Goal: Book appointment/travel/reservation

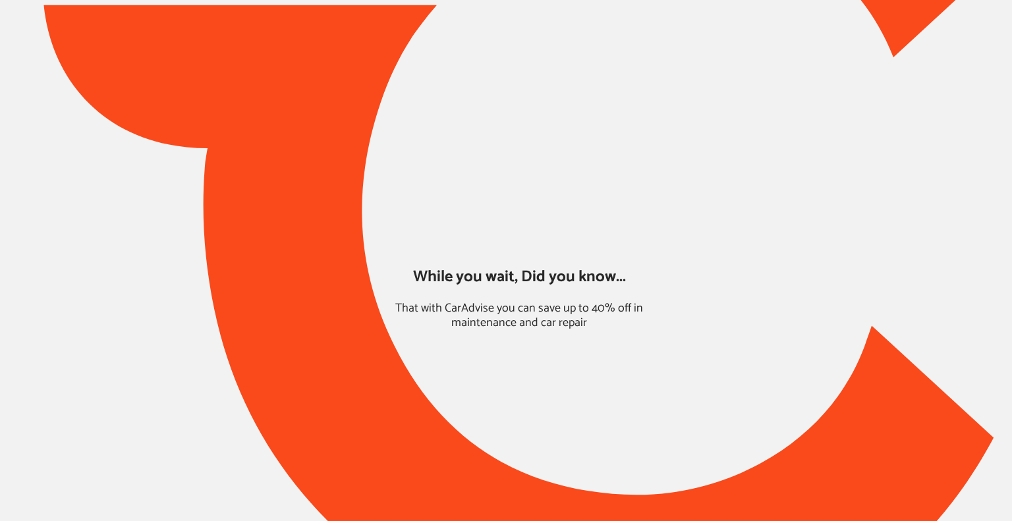
type input "*****"
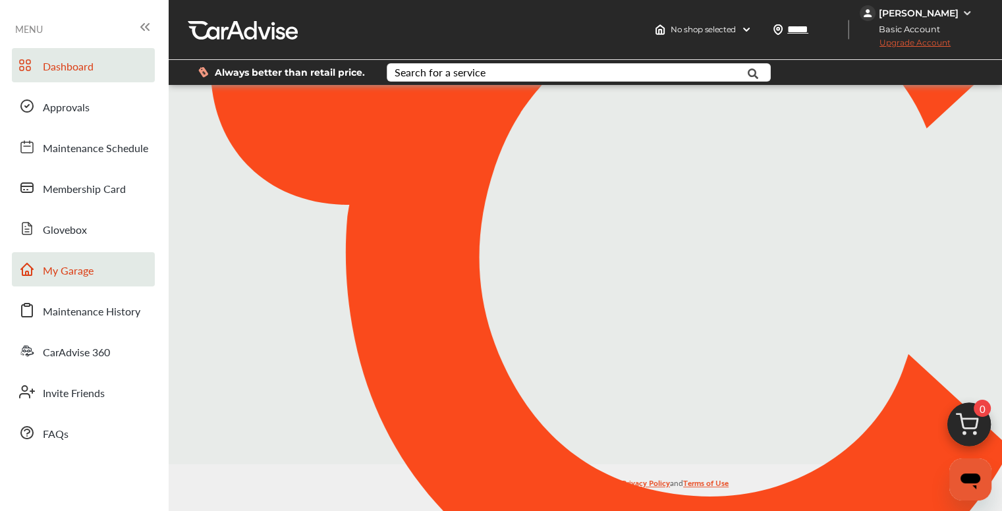
click at [47, 271] on span "My Garage" at bounding box center [68, 271] width 51 height 17
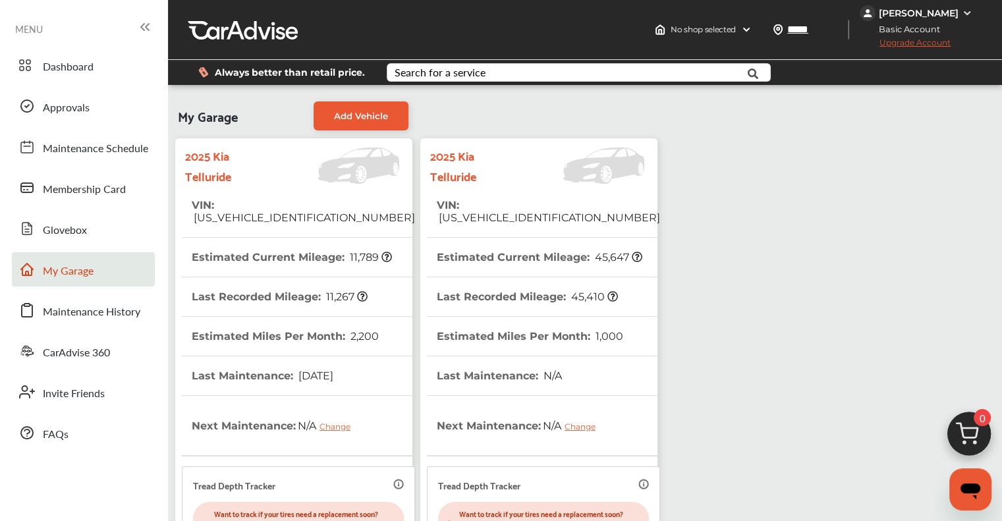
click at [513, 212] on span "[US_VEHICLE_IDENTIFICATION_NUMBER]" at bounding box center [548, 218] width 223 height 13
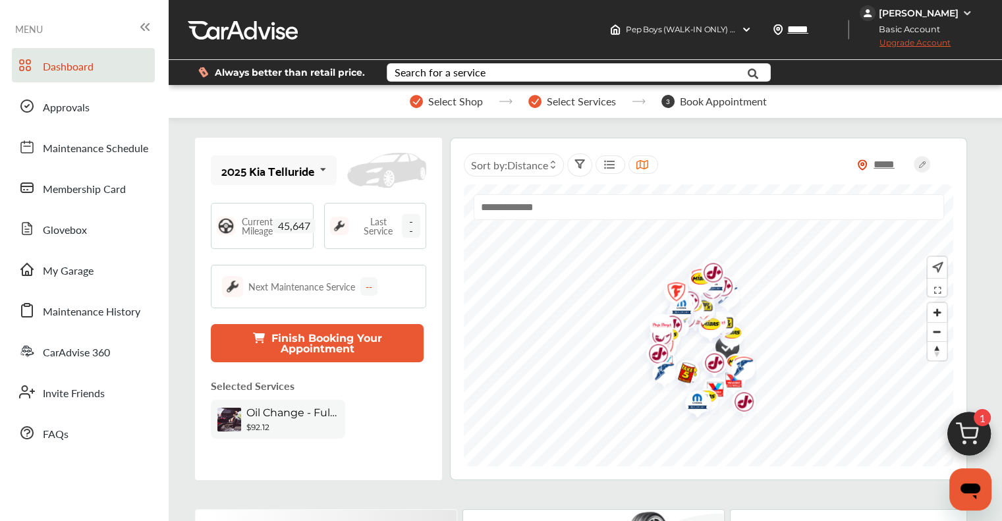
click at [513, 437] on img at bounding box center [969, 437] width 63 height 63
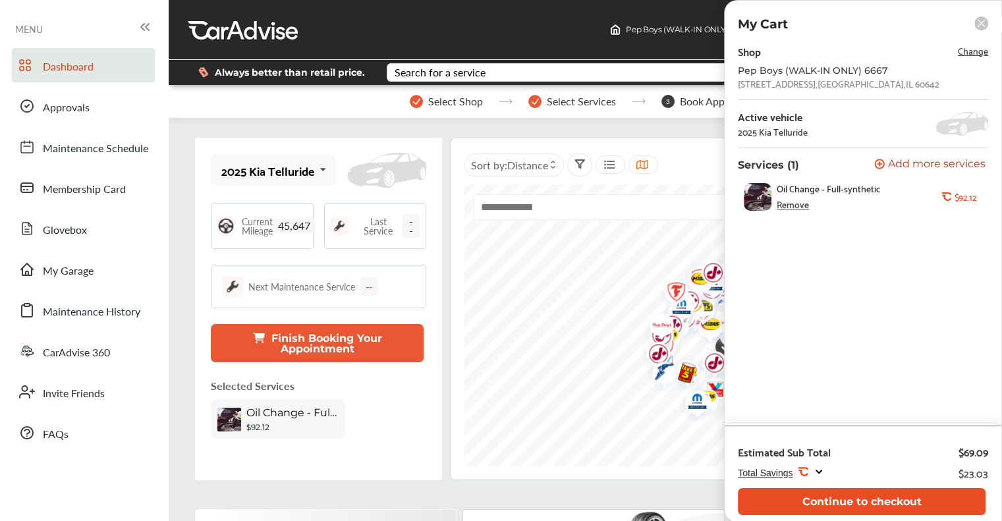
click at [513, 498] on button "Continue to checkout" at bounding box center [862, 501] width 248 height 27
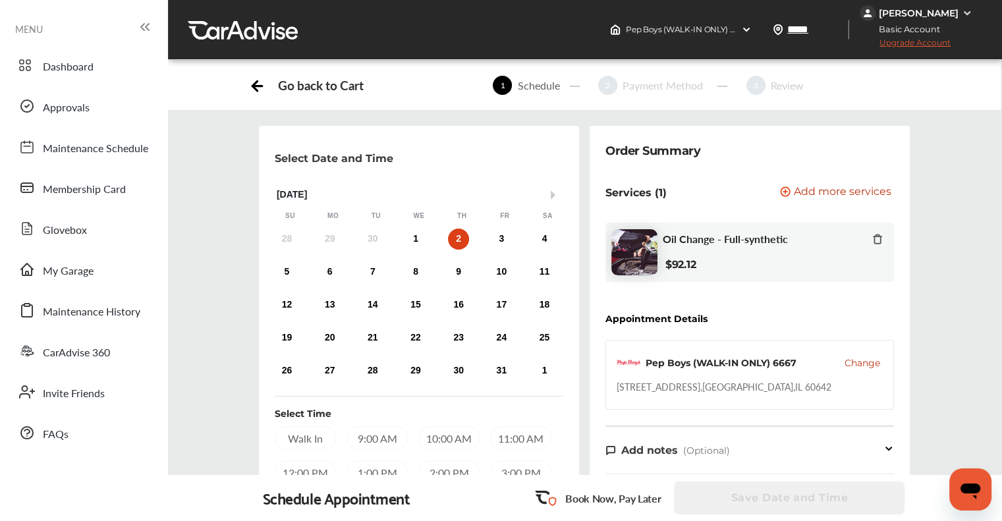
click at [258, 82] on icon at bounding box center [257, 84] width 16 height 16
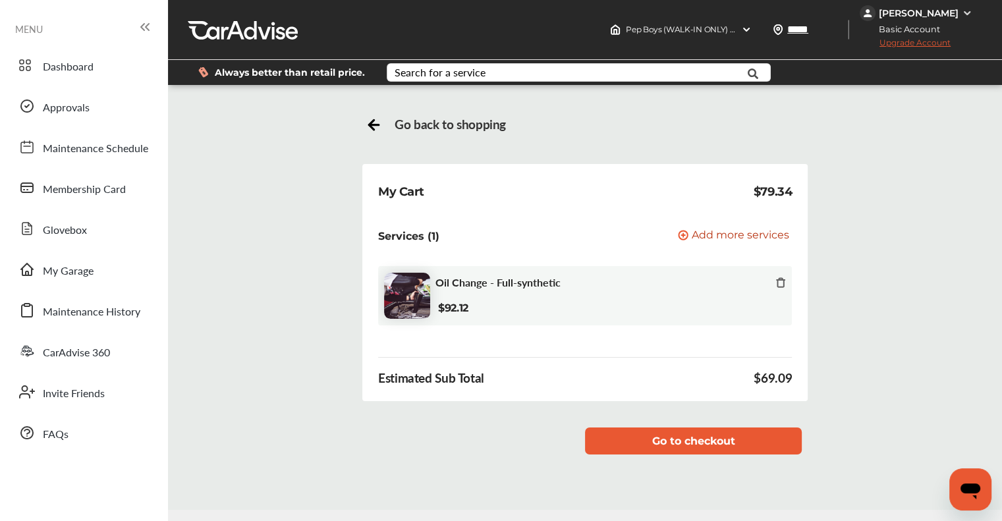
click at [370, 128] on icon at bounding box center [371, 125] width 5 height 10
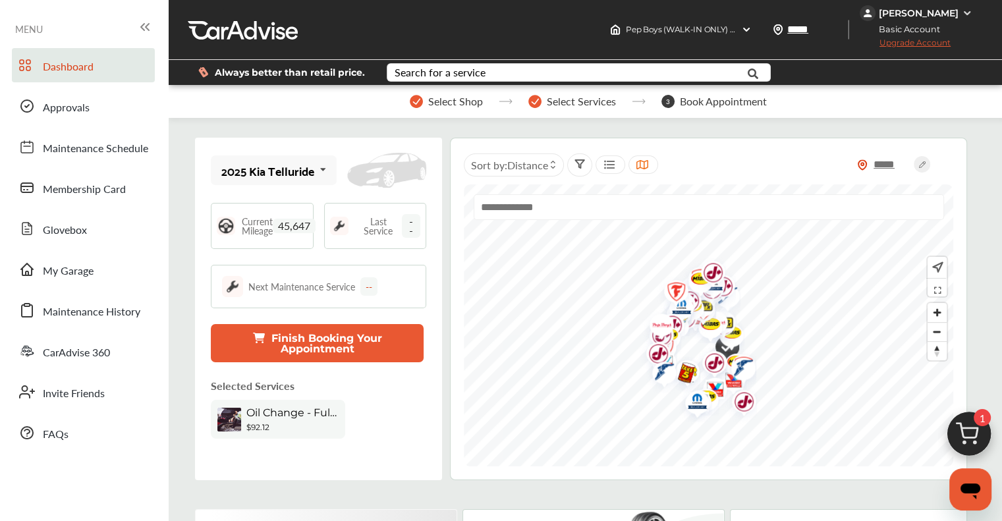
click at [513, 442] on img at bounding box center [969, 437] width 63 height 63
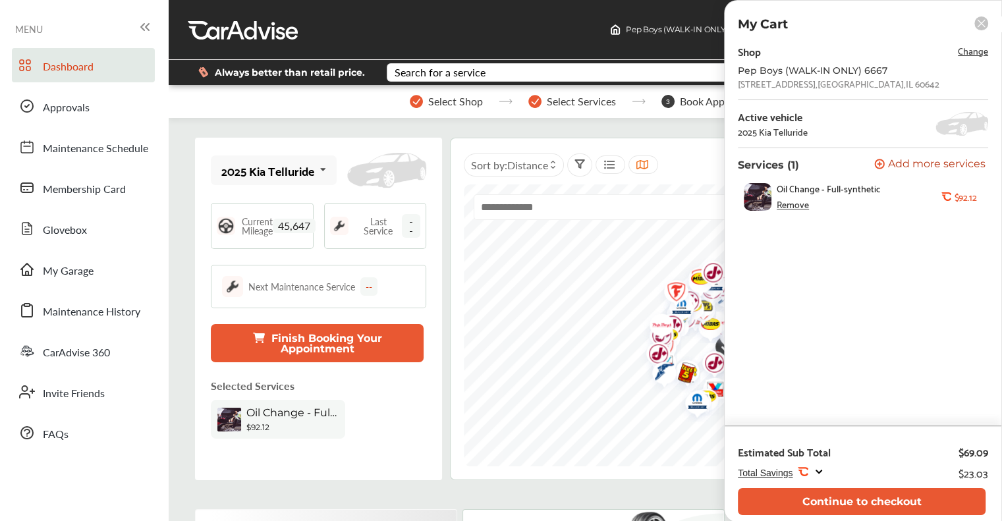
click at [513, 52] on span "Change" at bounding box center [973, 50] width 30 height 15
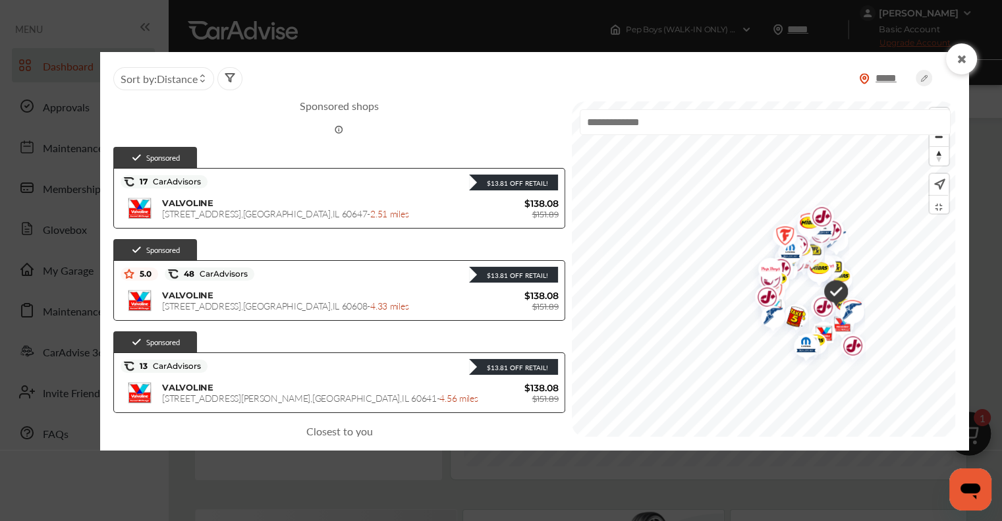
click at [513, 78] on input "*****" at bounding box center [893, 78] width 46 height 14
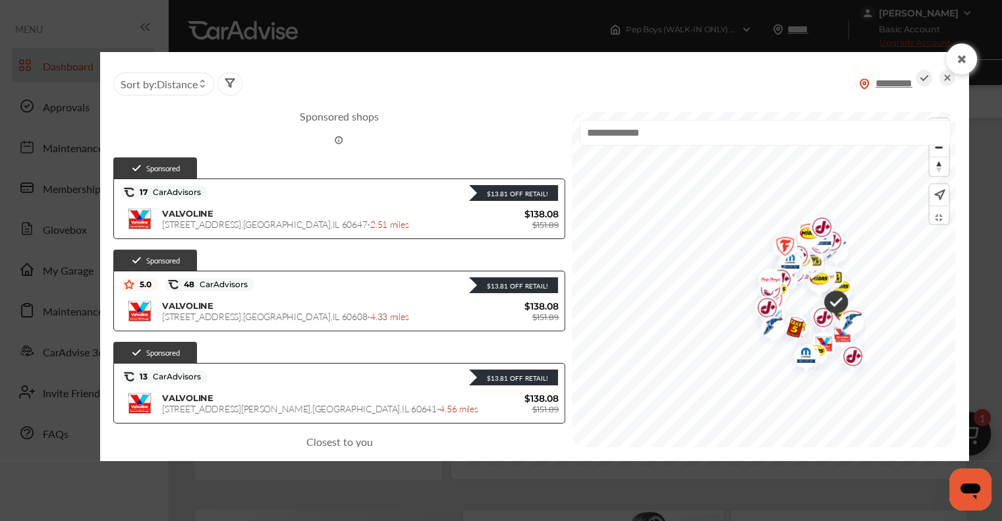
click at [513, 77] on icon at bounding box center [947, 78] width 6 height 6
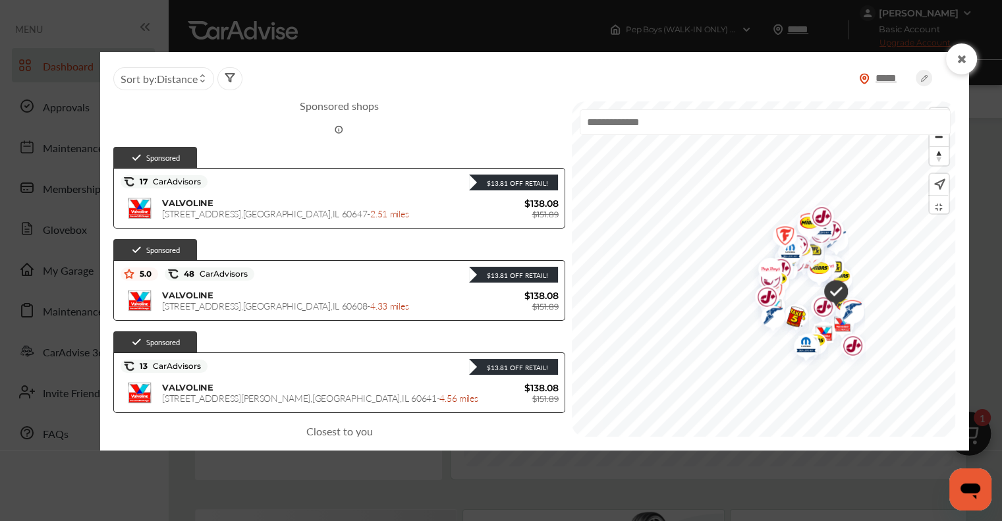
click at [513, 76] on circle at bounding box center [924, 78] width 16 height 16
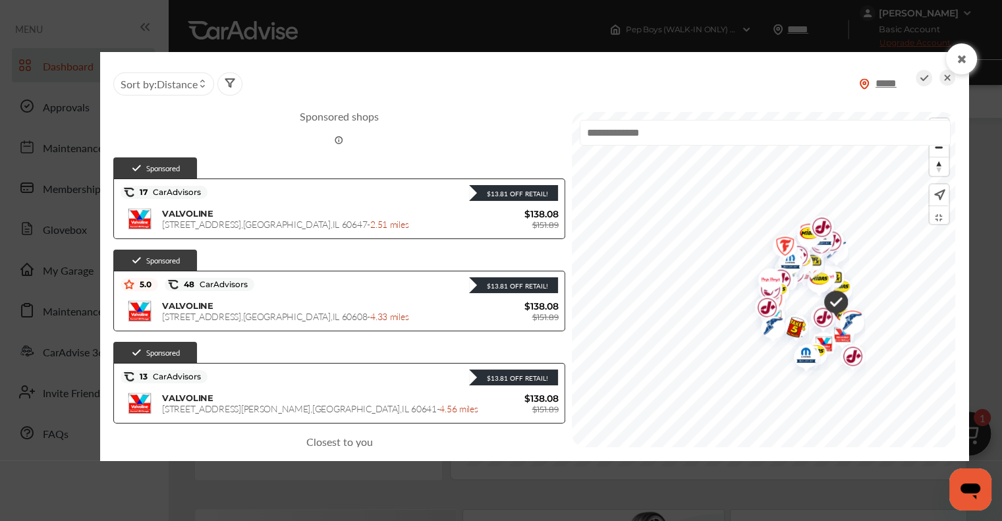
drag, startPoint x: 907, startPoint y: 82, endPoint x: 813, endPoint y: 82, distance: 94.2
click at [513, 86] on div "***** Sort by : Distance" at bounding box center [534, 83] width 842 height 37
type input "*****"
click at [513, 76] on icon at bounding box center [924, 78] width 16 height 16
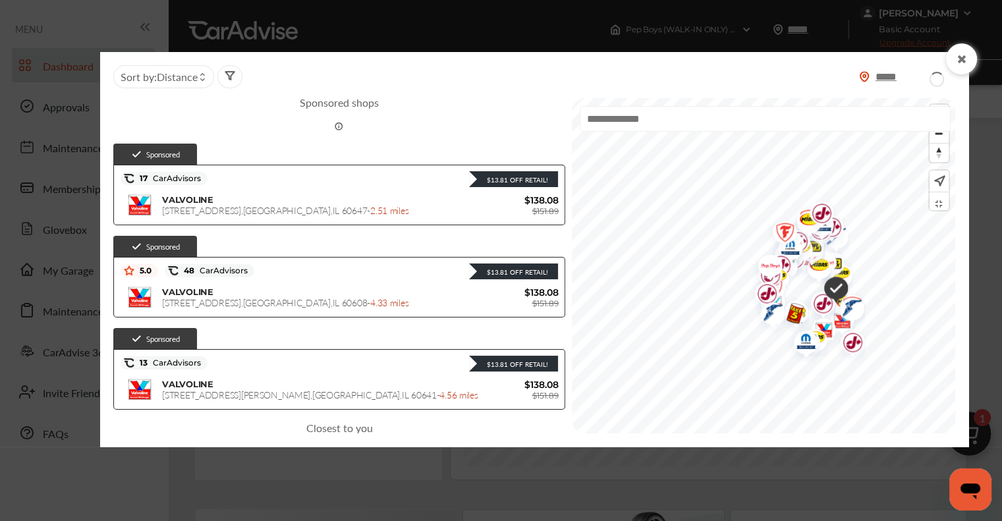
type input "*****"
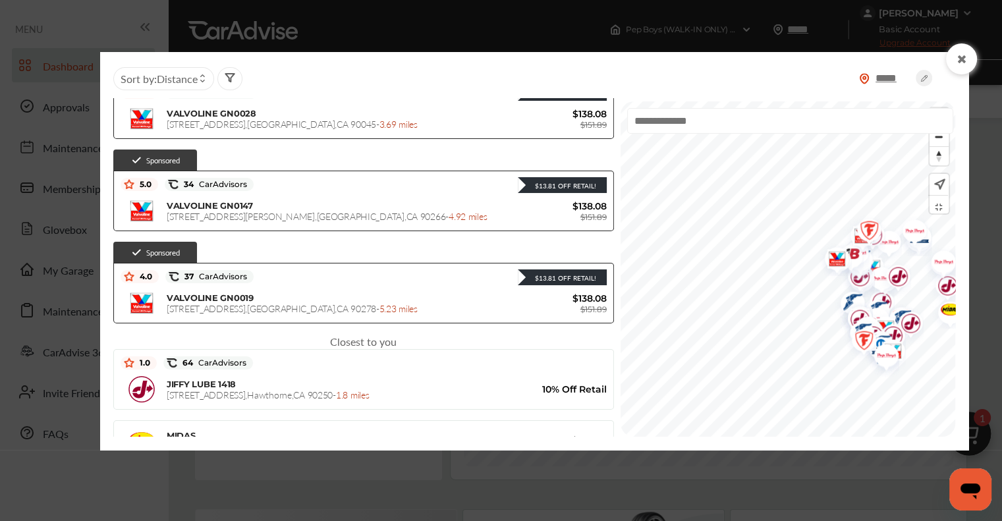
scroll to position [132, 0]
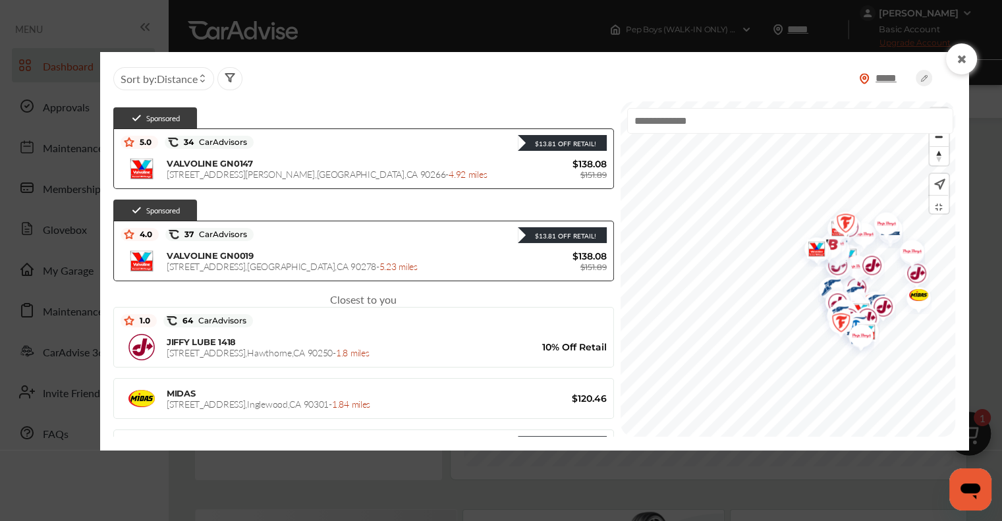
click at [513, 111] on input "text" at bounding box center [790, 121] width 326 height 26
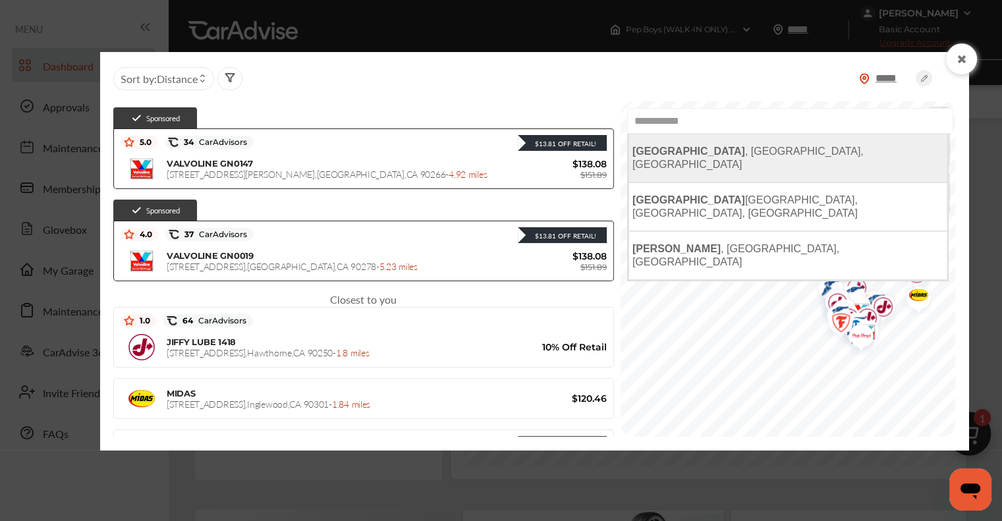
click at [513, 154] on span "[GEOGRAPHIC_DATA] , [GEOGRAPHIC_DATA], [GEOGRAPHIC_DATA]" at bounding box center [748, 158] width 231 height 24
type input "**********"
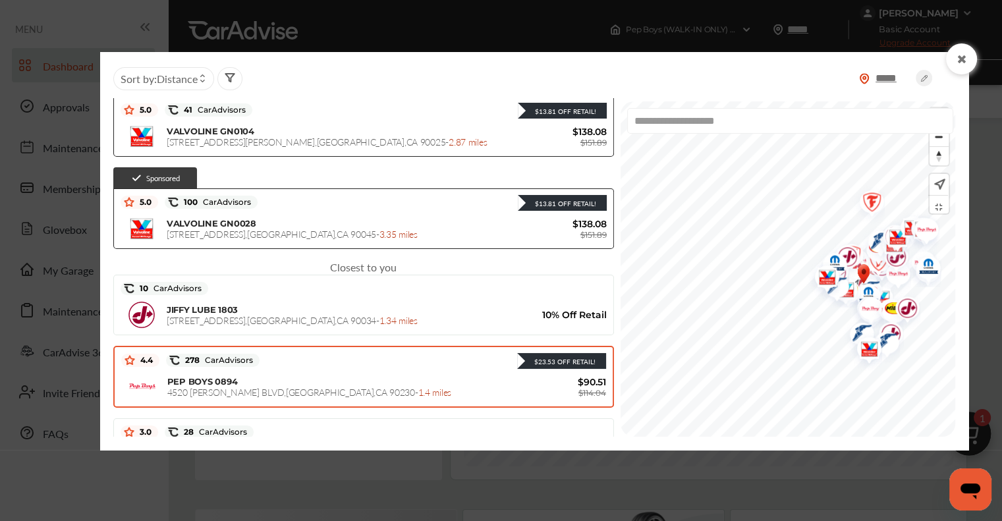
scroll to position [131, 0]
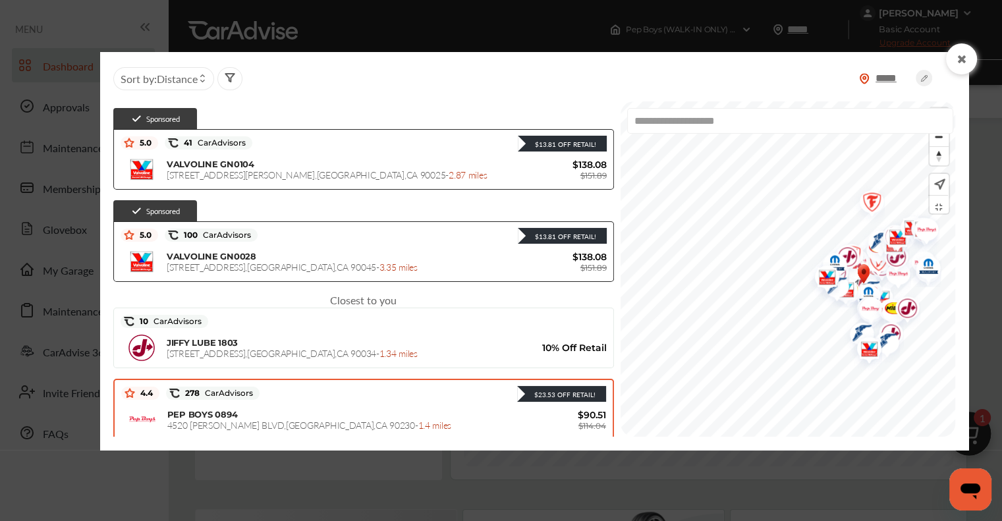
click at [254, 418] on span "[STREET_ADDRESS][PERSON_NAME] - 1.4 miles" at bounding box center [309, 424] width 284 height 13
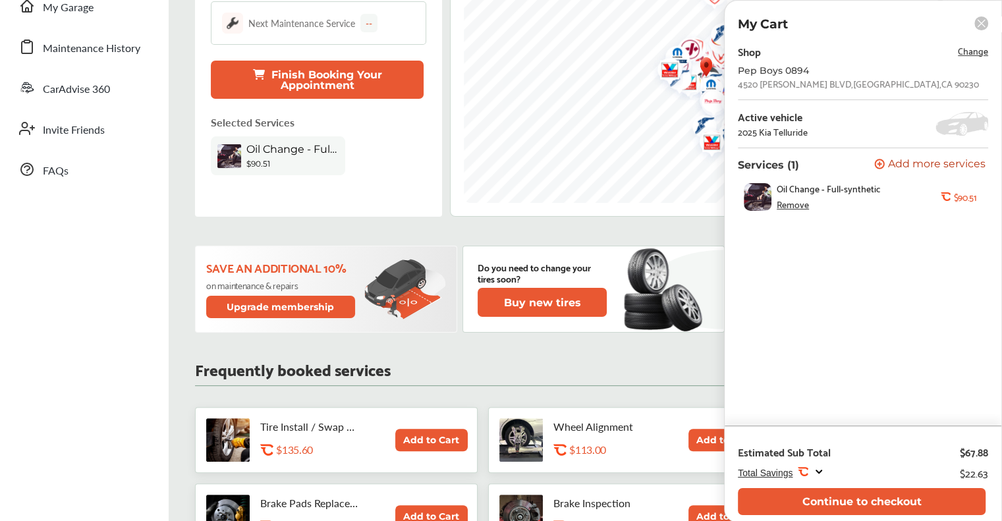
scroll to position [461, 0]
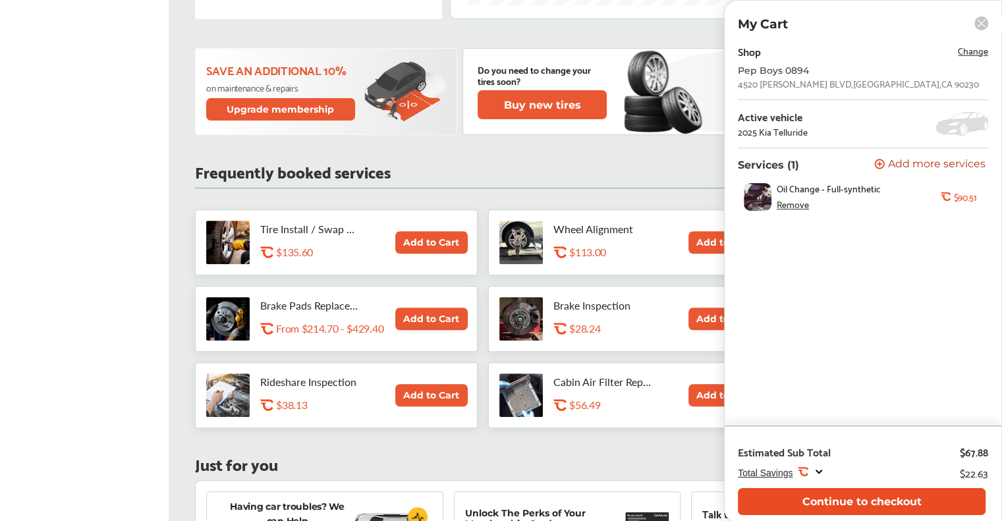
click at [513, 502] on button "Continue to checkout" at bounding box center [862, 501] width 248 height 27
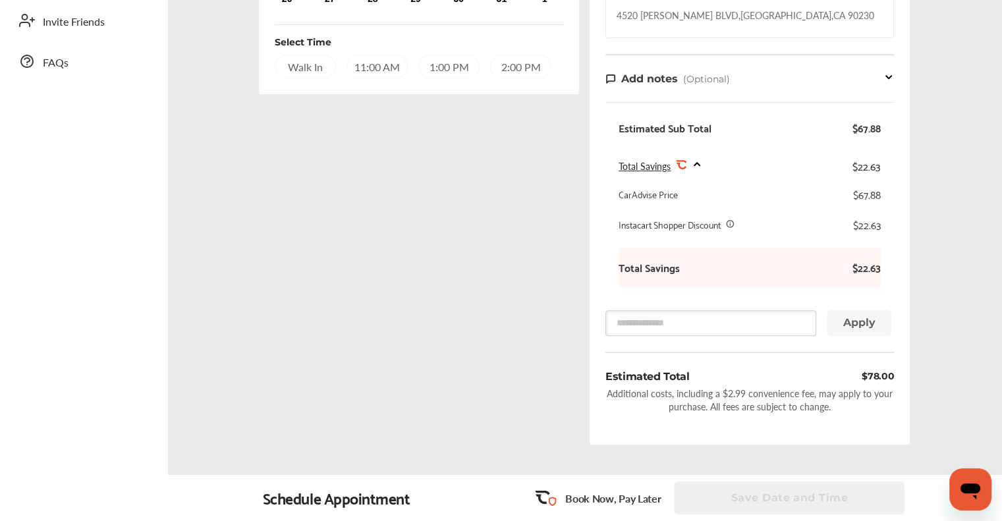
scroll to position [395, 0]
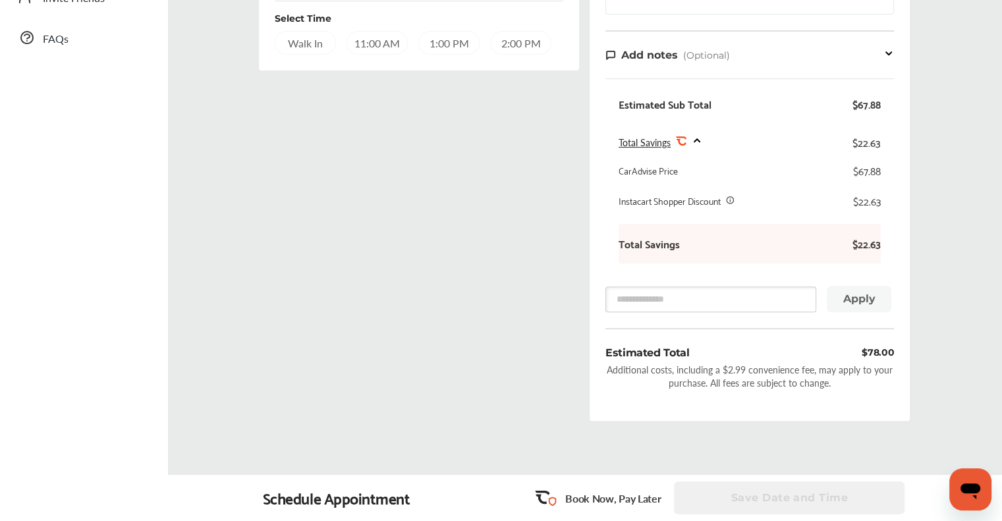
click at [256, 199] on div "Select Date and Time Next Month [DATE] Su Mo Tu We Th Fr Sa 28 29 30 1 2 3 4 5 …" at bounding box center [419, 80] width 331 height 701
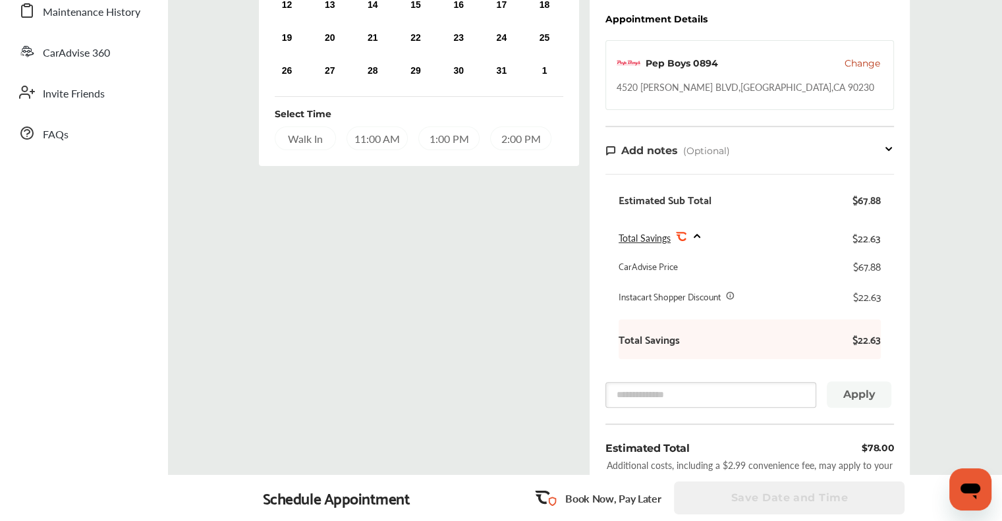
scroll to position [129, 0]
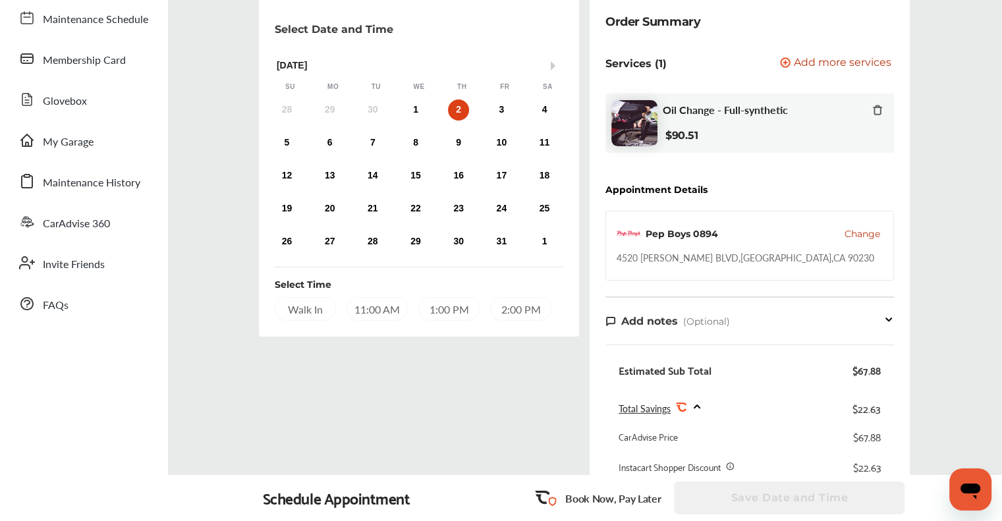
click at [513, 236] on span "Change" at bounding box center [863, 233] width 36 height 13
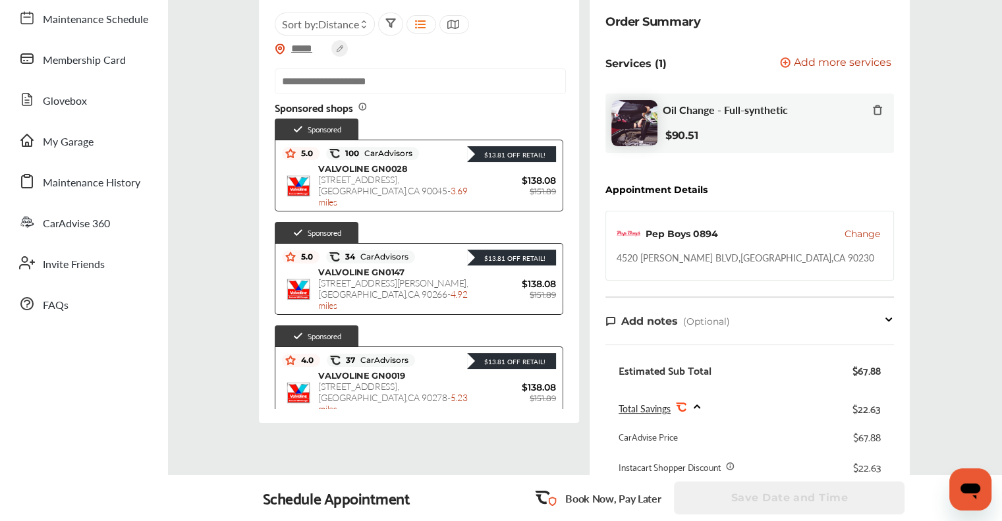
click at [513, 263] on div "[STREET_ADDRESS][PERSON_NAME]" at bounding box center [746, 257] width 258 height 13
copy div "90230"
click at [434, 87] on input "text" at bounding box center [420, 82] width 291 height 26
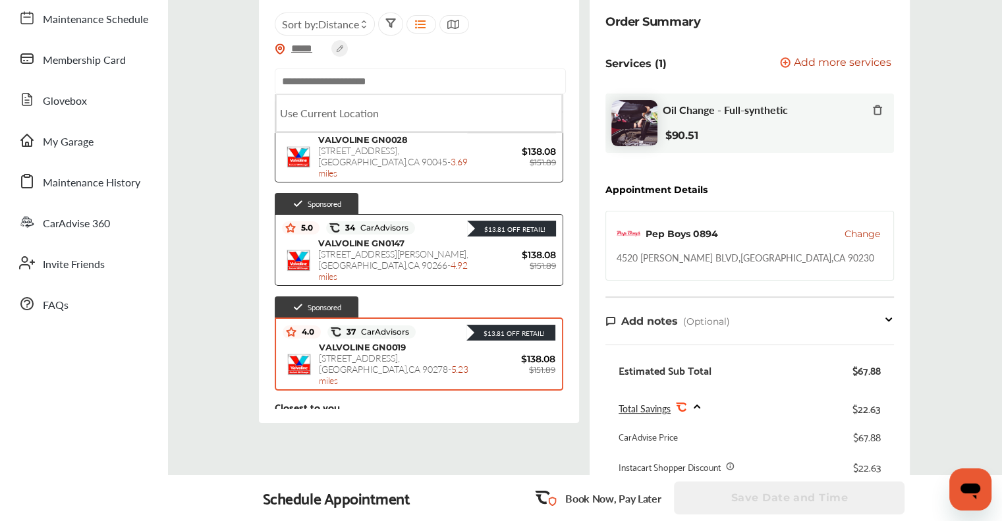
scroll to position [0, 0]
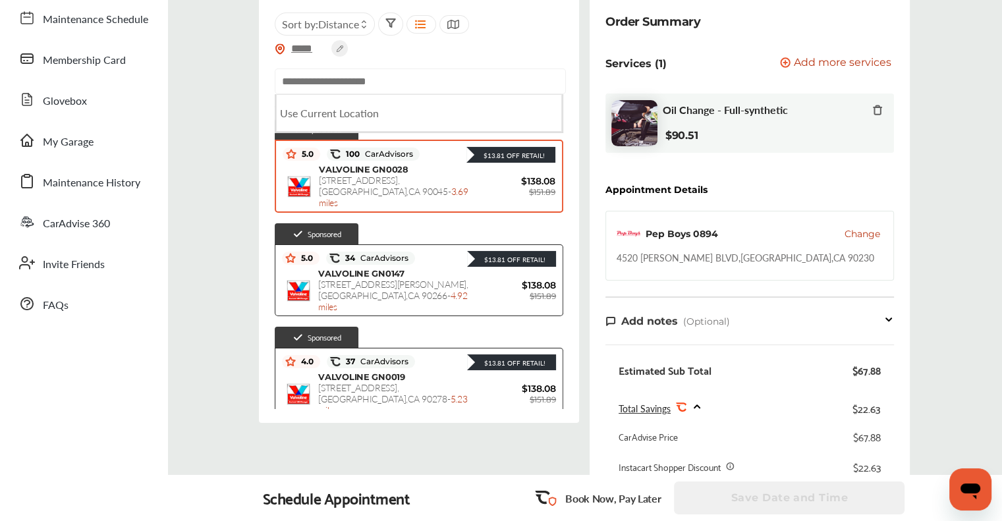
click at [426, 166] on div "VALVOLINE GN0028 [STREET_ADDRESS] - 3.69 miles" at bounding box center [397, 186] width 157 height 44
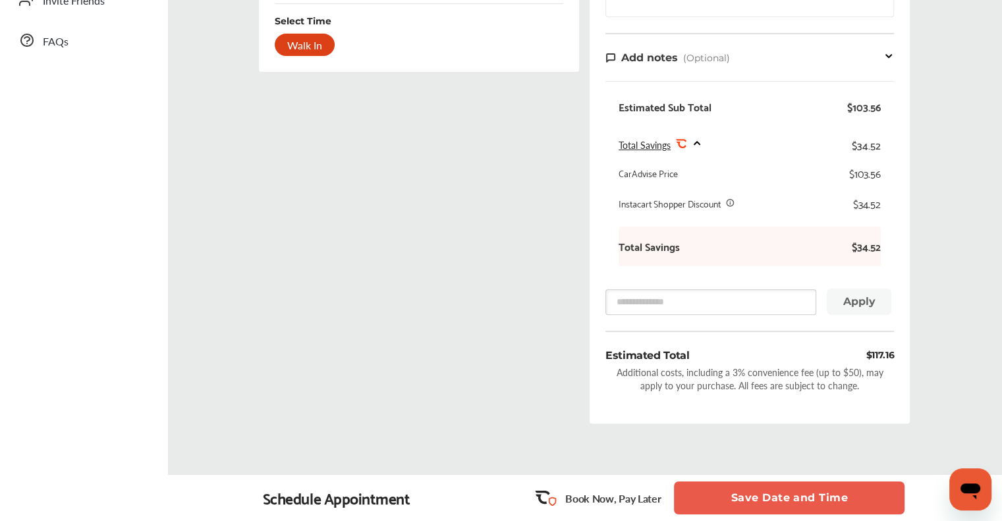
scroll to position [63, 0]
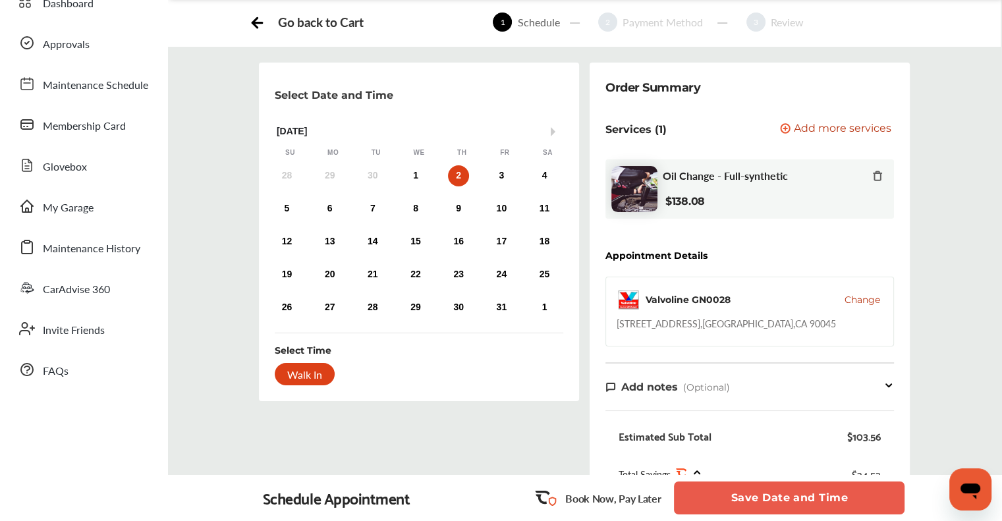
click at [513, 302] on span "Change" at bounding box center [863, 299] width 36 height 13
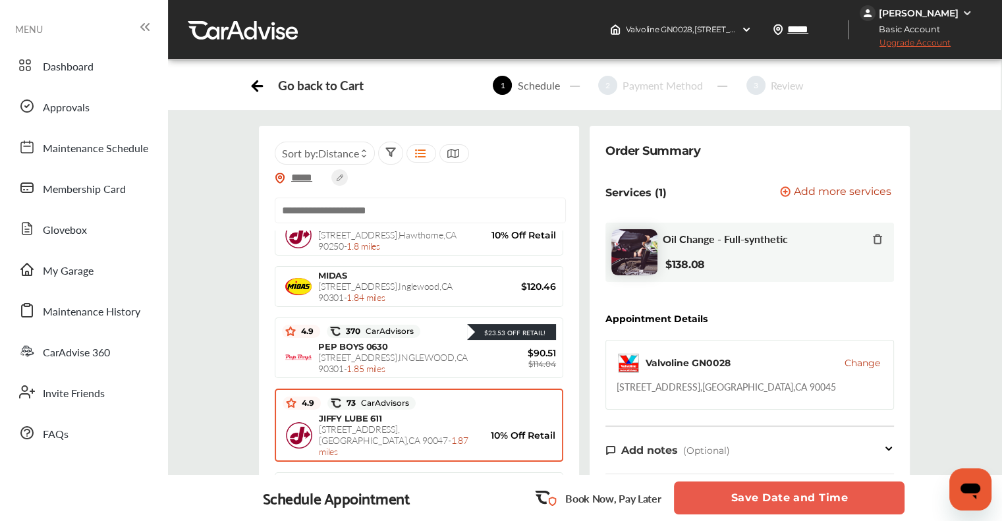
scroll to position [383, 0]
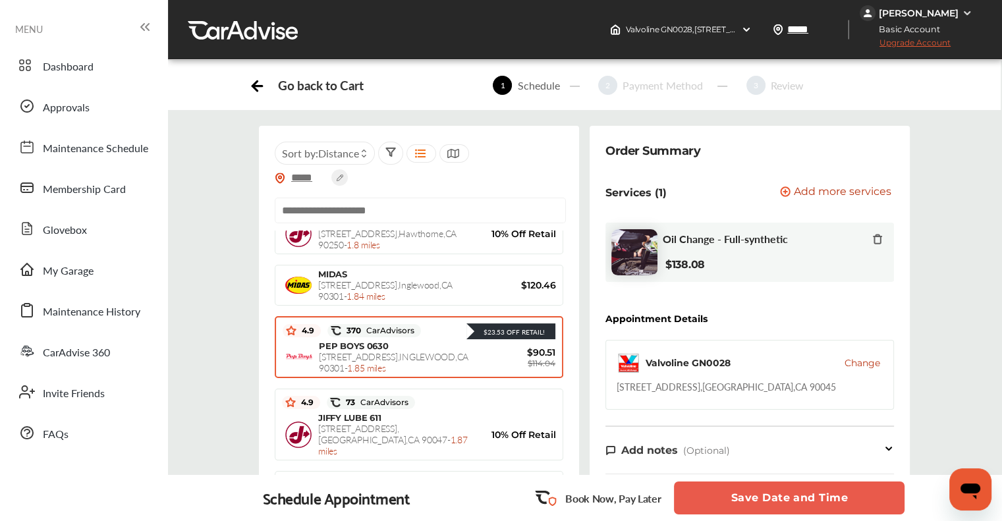
click at [494, 347] on span "$90.51" at bounding box center [515, 353] width 79 height 12
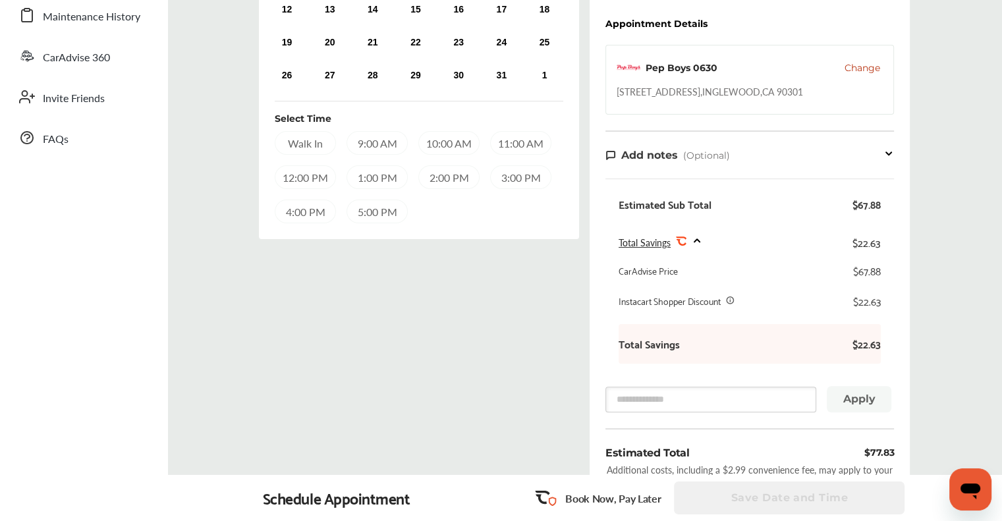
scroll to position [132, 0]
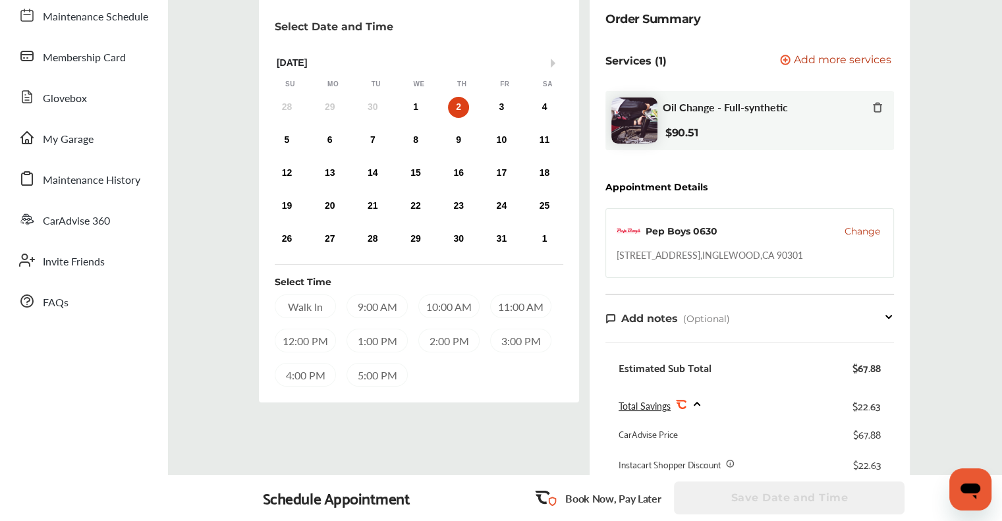
click at [513, 102] on icon at bounding box center [877, 107] width 11 height 11
click at [513, 236] on span "Change" at bounding box center [863, 231] width 36 height 13
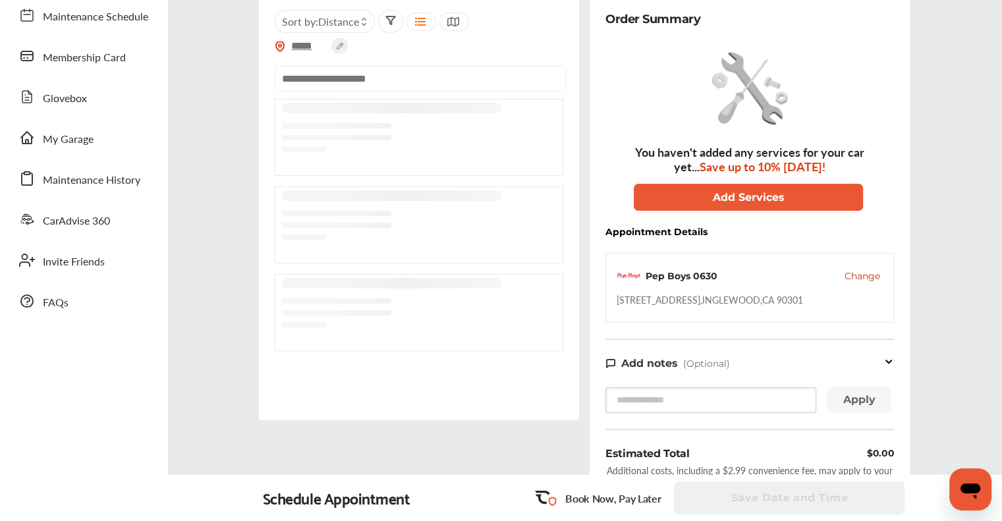
click at [348, 83] on input "text" at bounding box center [420, 79] width 291 height 26
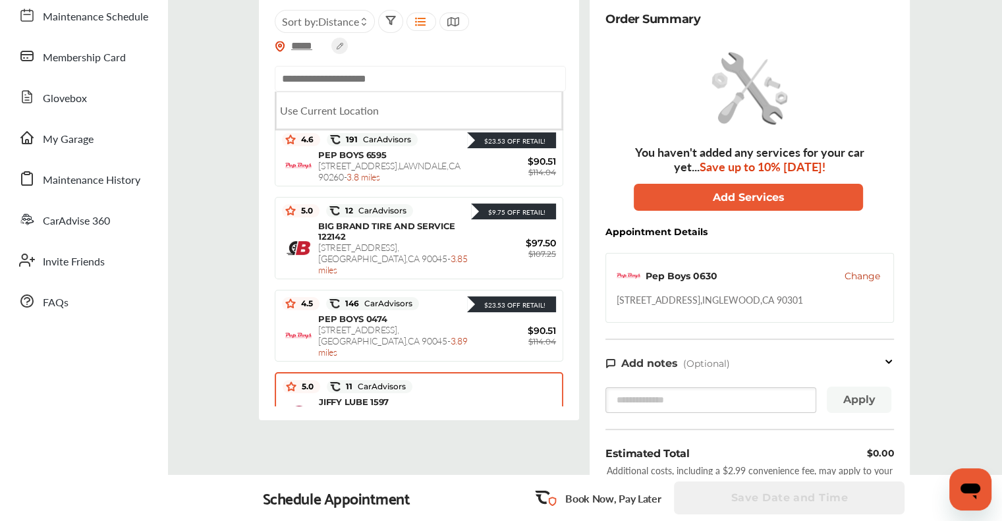
scroll to position [849, 0]
click at [411, 78] on input "text" at bounding box center [420, 79] width 291 height 26
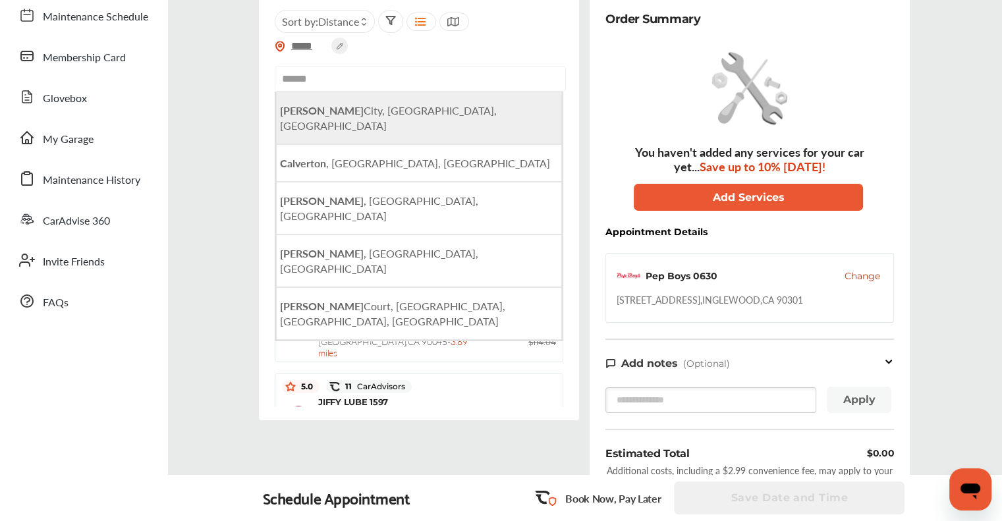
click at [370, 105] on span "[GEOGRAPHIC_DATA], [GEOGRAPHIC_DATA], [GEOGRAPHIC_DATA]" at bounding box center [388, 118] width 217 height 30
type input "**********"
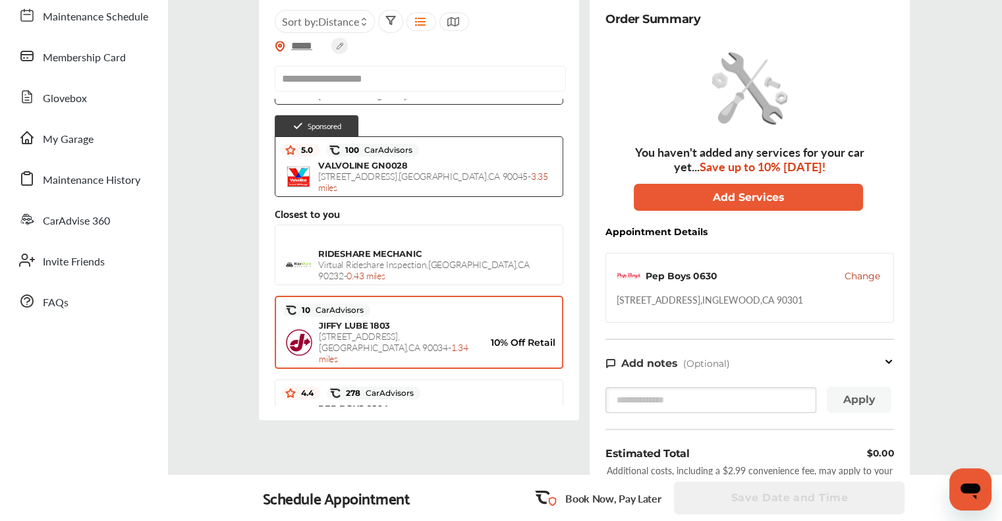
scroll to position [264, 0]
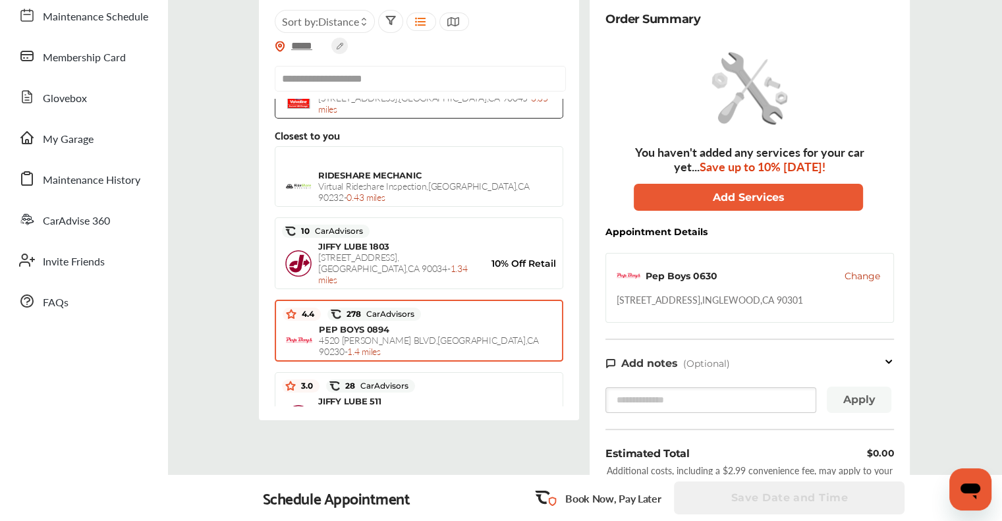
click at [430, 333] on span "[STREET_ADDRESS][PERSON_NAME] - 1.4 miles" at bounding box center [429, 345] width 220 height 24
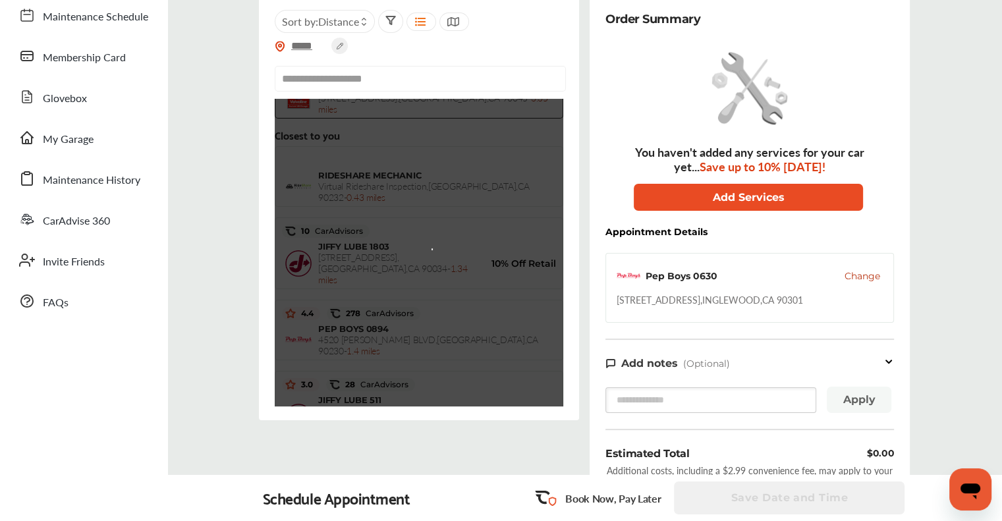
click at [513, 191] on button "Add Services" at bounding box center [748, 197] width 229 height 27
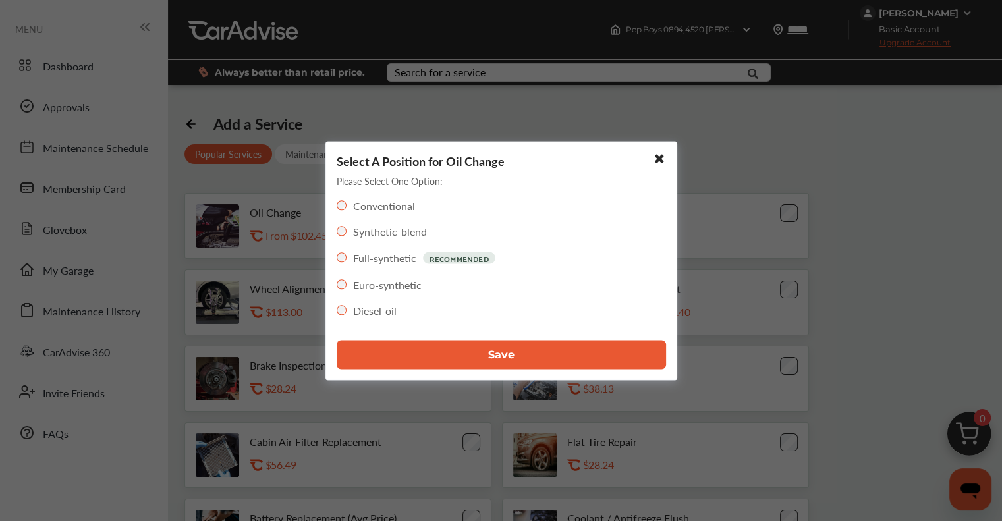
click at [477, 357] on button "Save" at bounding box center [501, 354] width 329 height 29
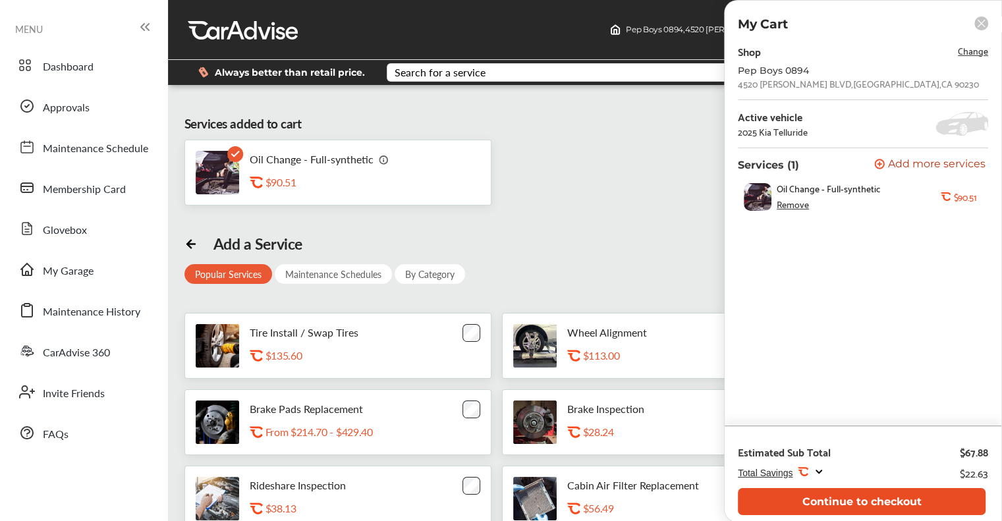
click at [513, 502] on button "Continue to checkout" at bounding box center [862, 501] width 248 height 27
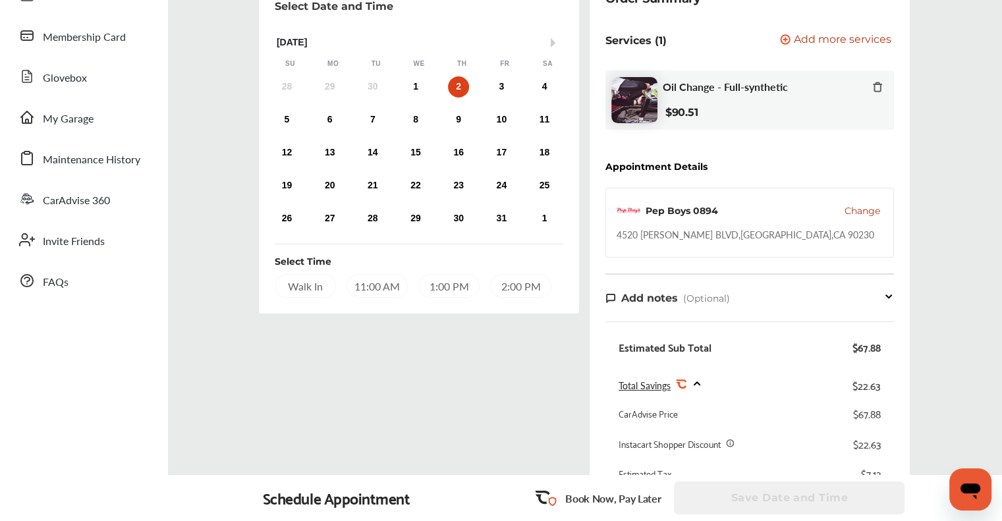
scroll to position [66, 0]
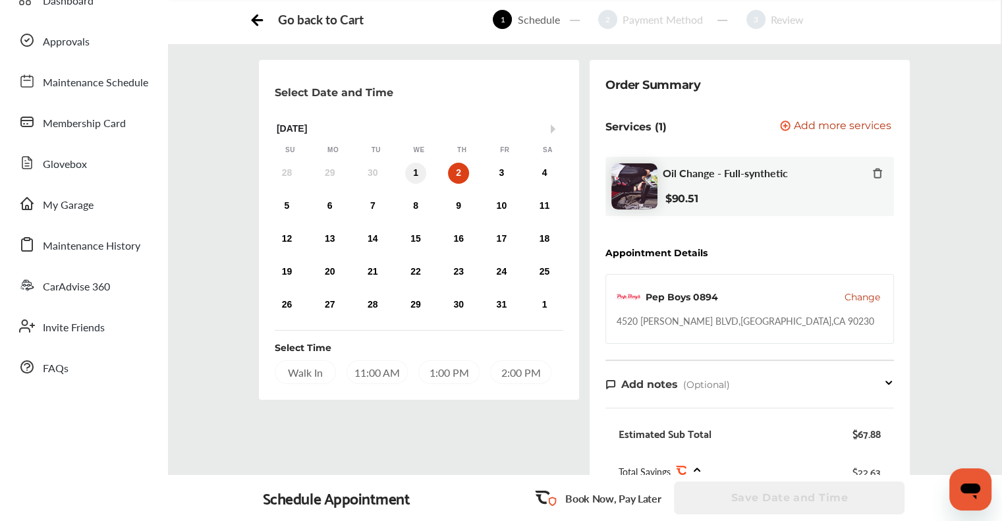
click at [417, 169] on div "1" at bounding box center [415, 173] width 21 height 21
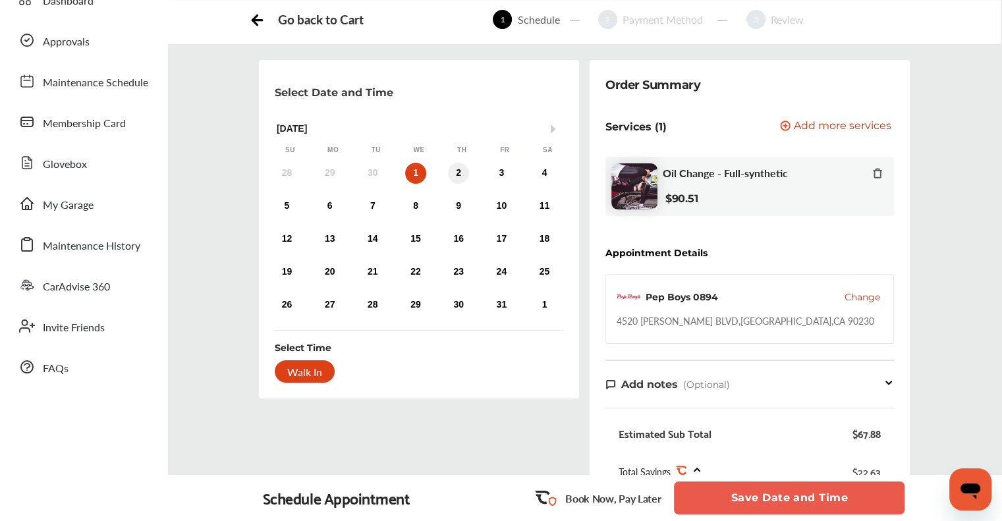
click at [461, 174] on div "2" at bounding box center [458, 173] width 21 height 21
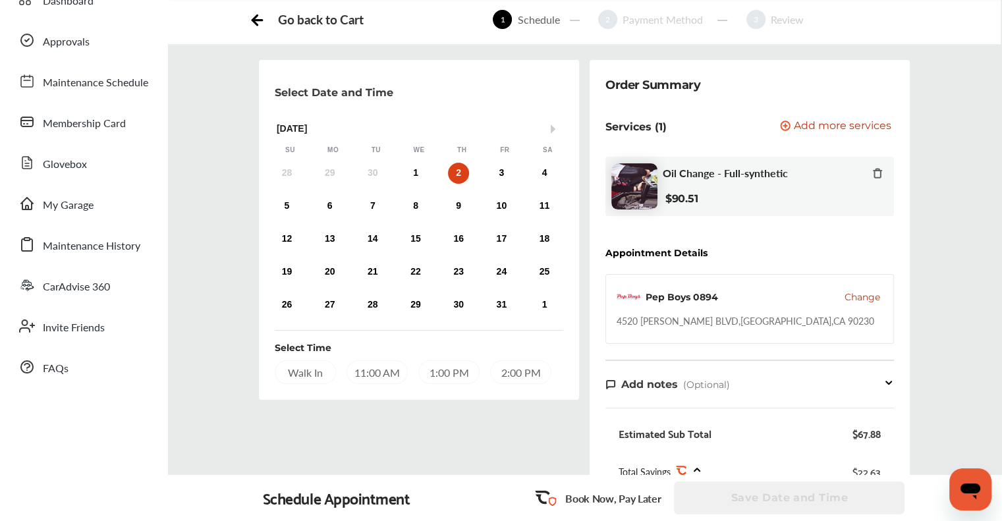
click at [417, 365] on div "Walk In 11:00 AM 1:00 PM 2:00 PM" at bounding box center [419, 372] width 289 height 24
click at [427, 371] on div "1:00 PM" at bounding box center [448, 372] width 61 height 24
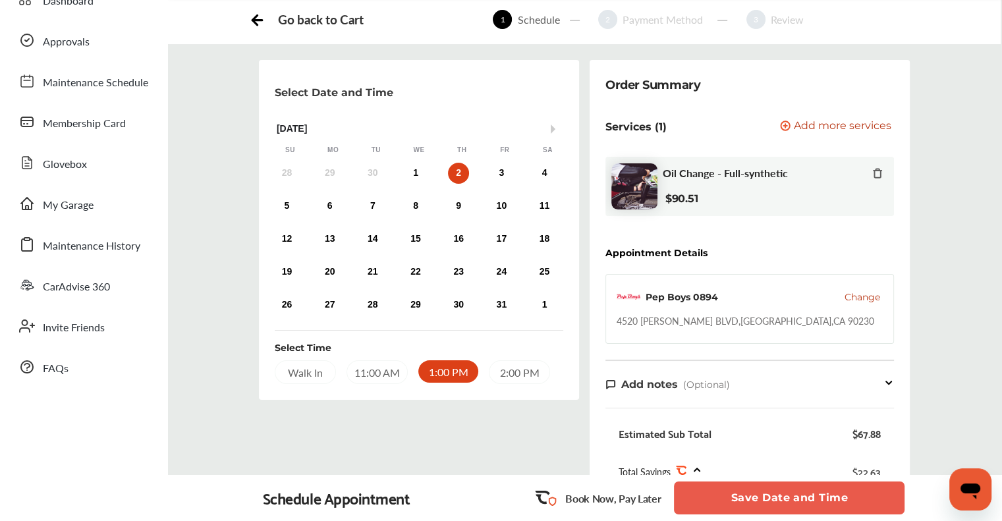
click at [513, 502] on button "Save Date and Time" at bounding box center [789, 498] width 231 height 33
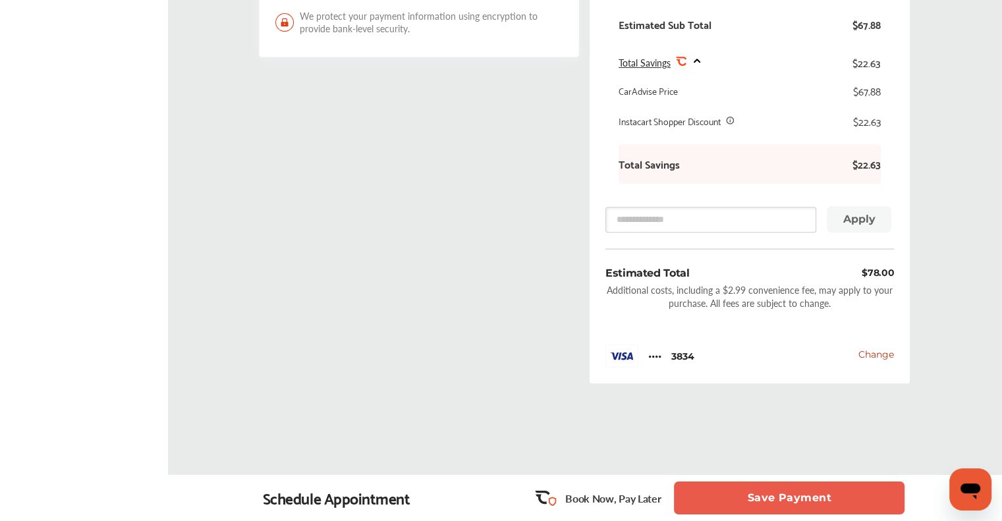
scroll to position [515, 0]
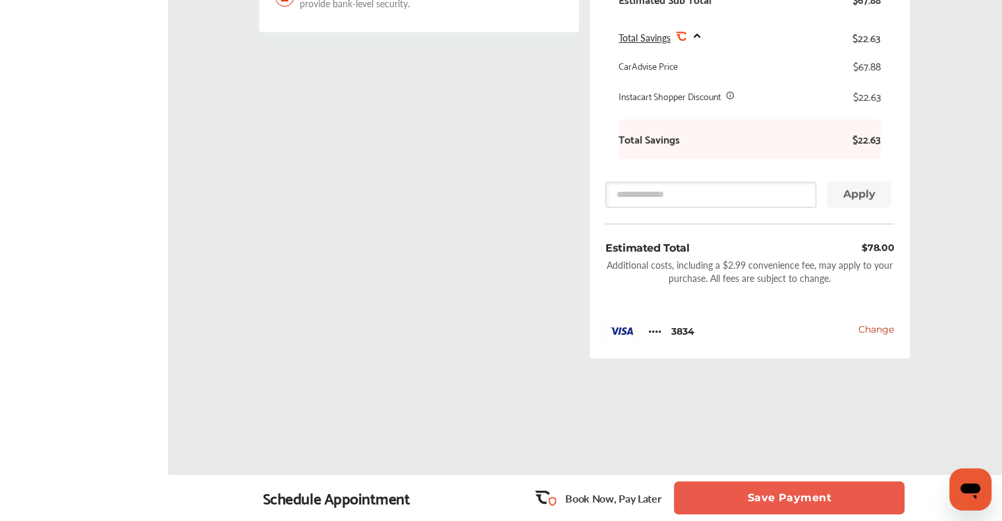
click at [513, 500] on button "Save Payment" at bounding box center [789, 498] width 231 height 33
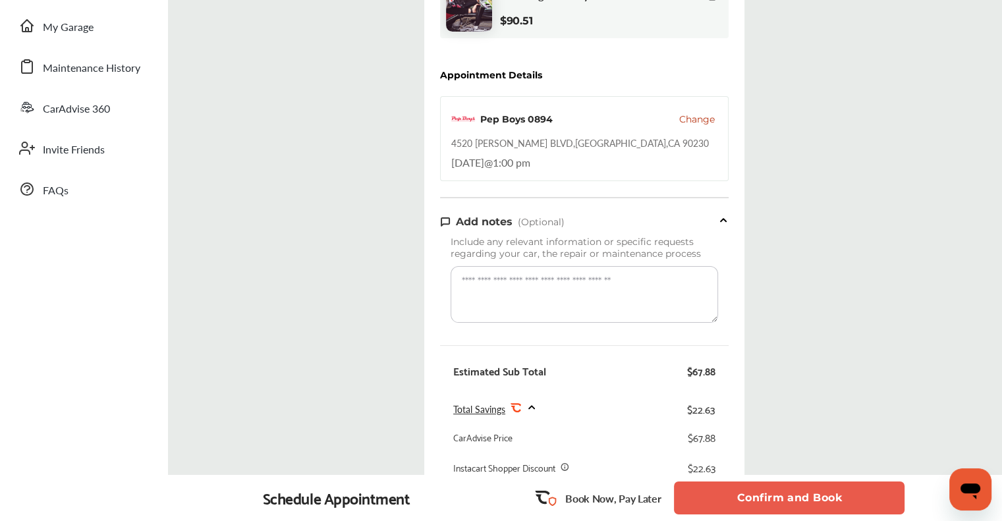
scroll to position [198, 0]
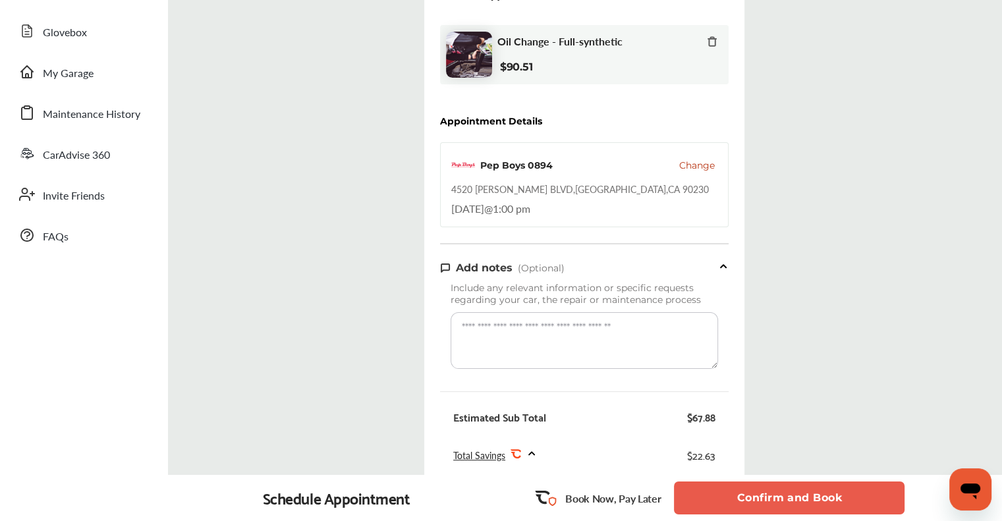
click at [513, 502] on button "Confirm and Book" at bounding box center [789, 498] width 231 height 33
